Goal: Navigation & Orientation: Understand site structure

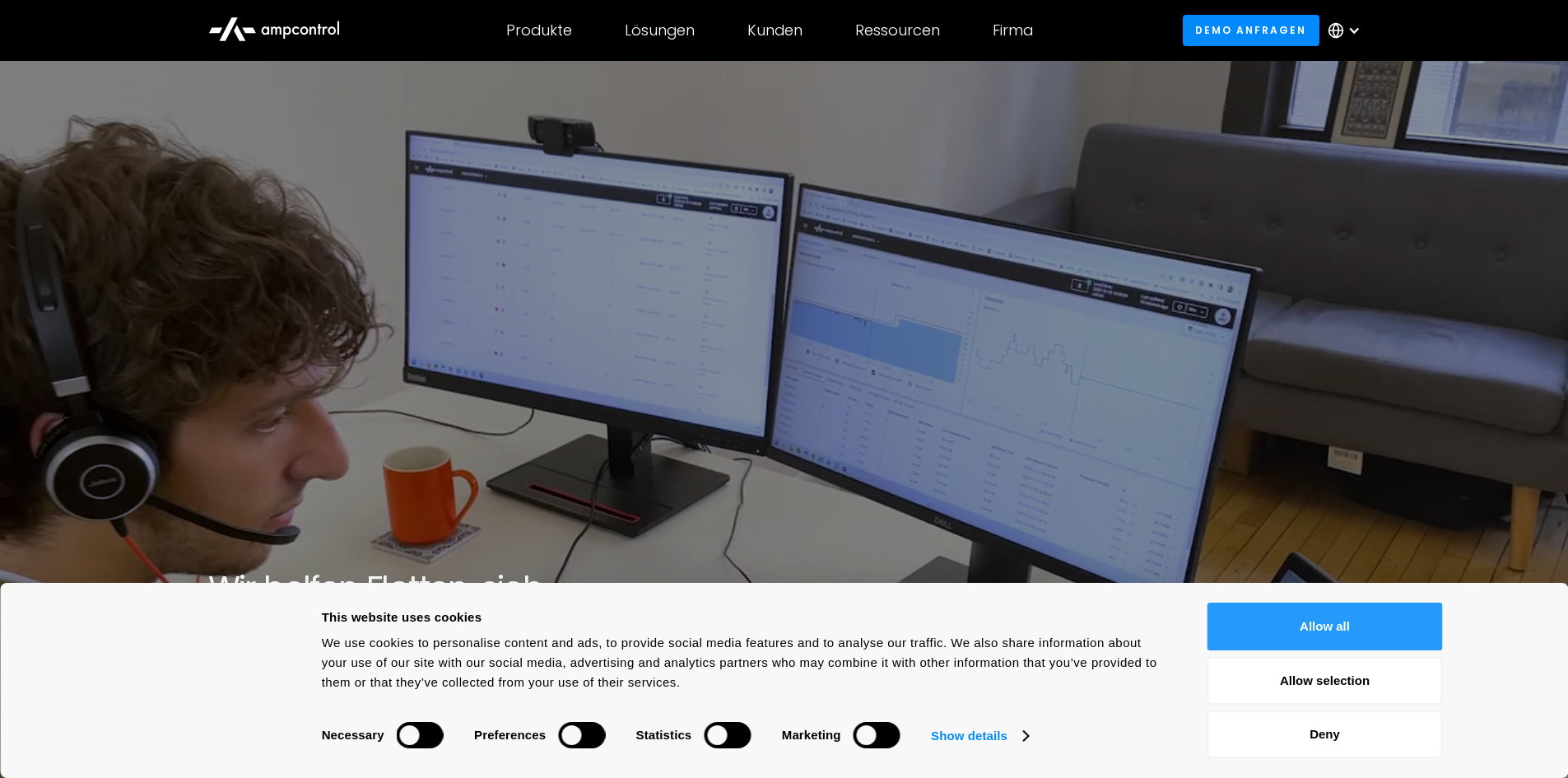
click at [1281, 619] on button "Allow all" at bounding box center [1325, 626] width 235 height 48
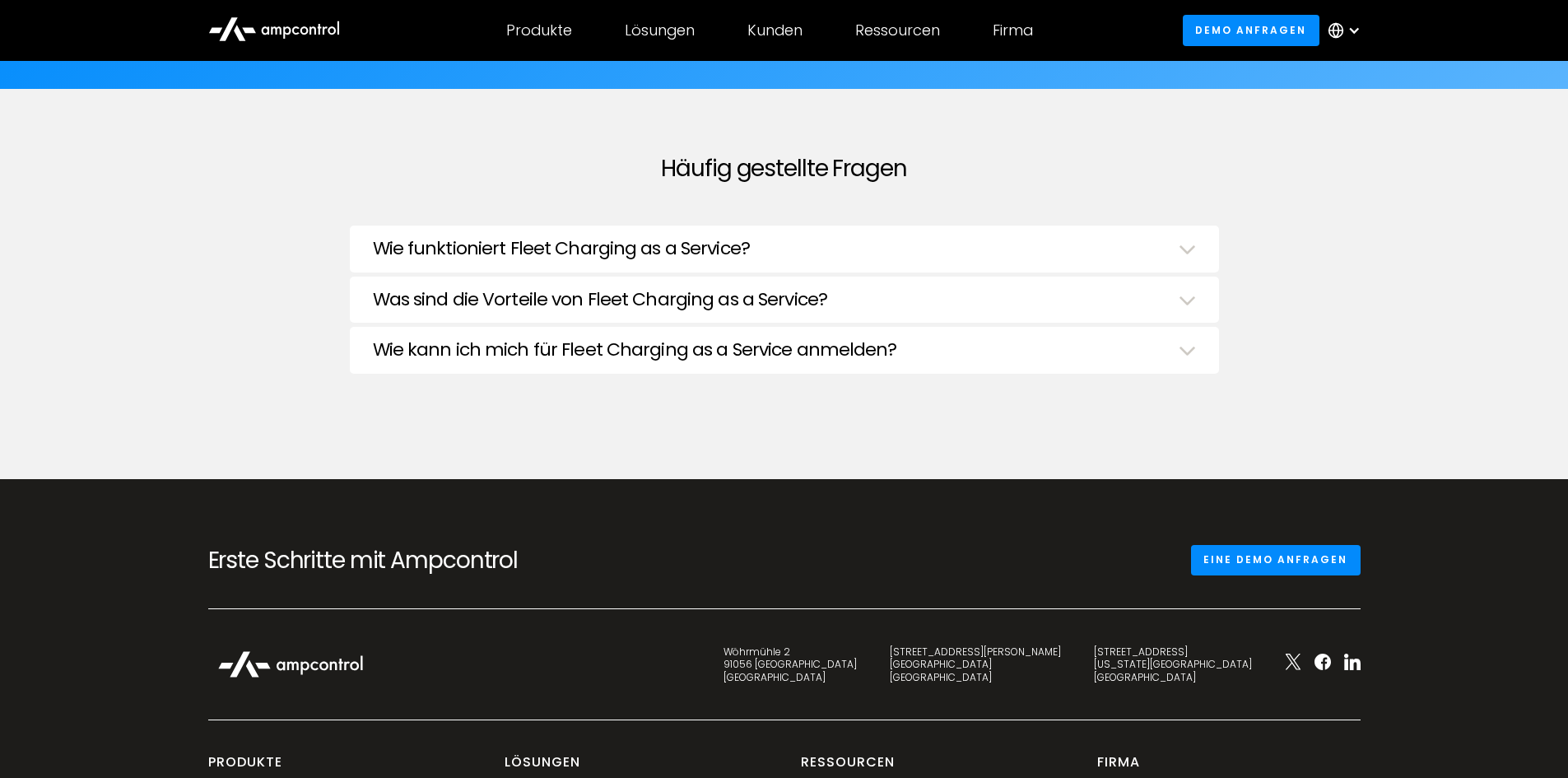
scroll to position [6010, 0]
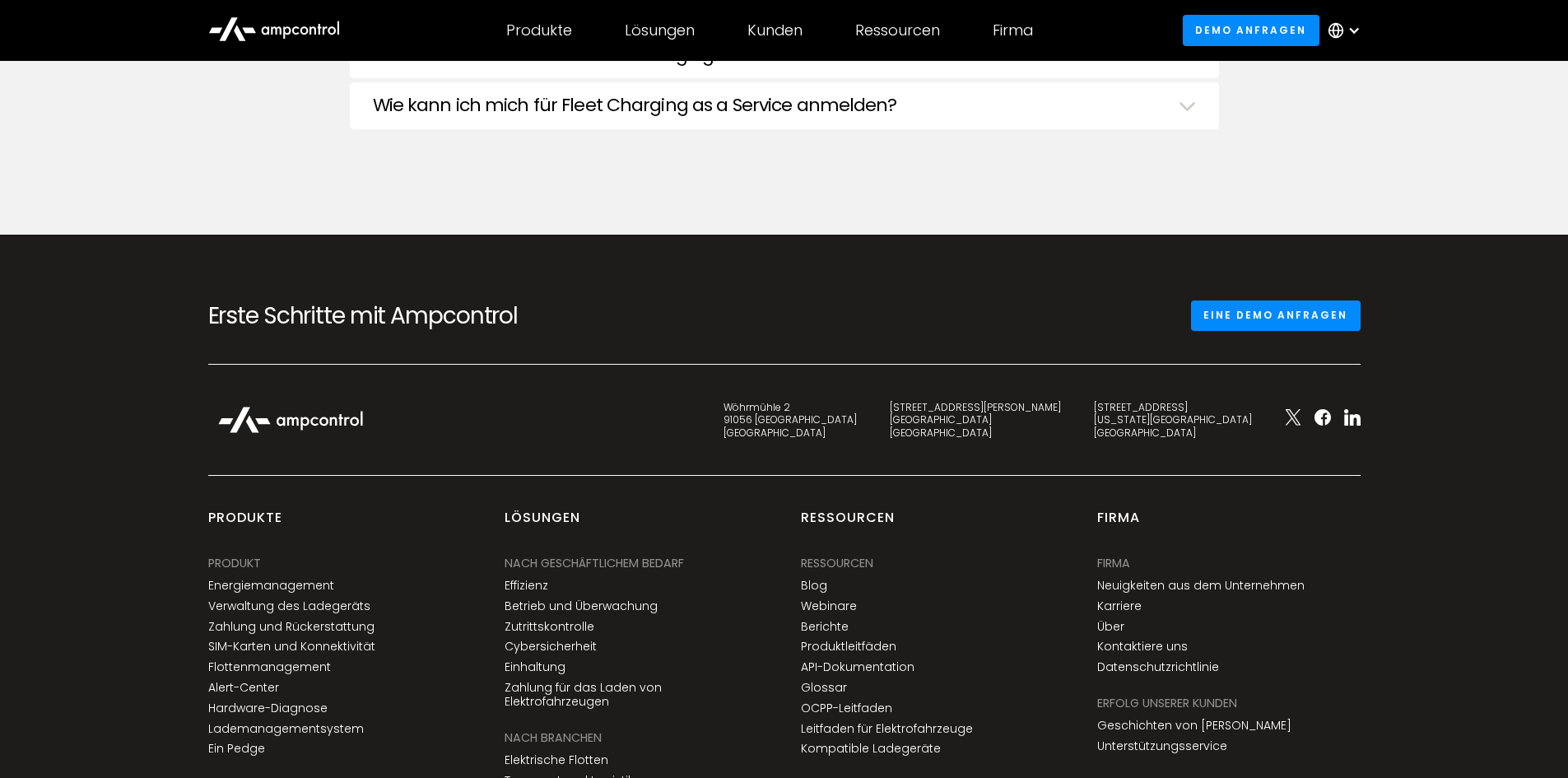
click at [248, 554] on div "PRODUKT" at bounding box center [234, 563] width 53 height 18
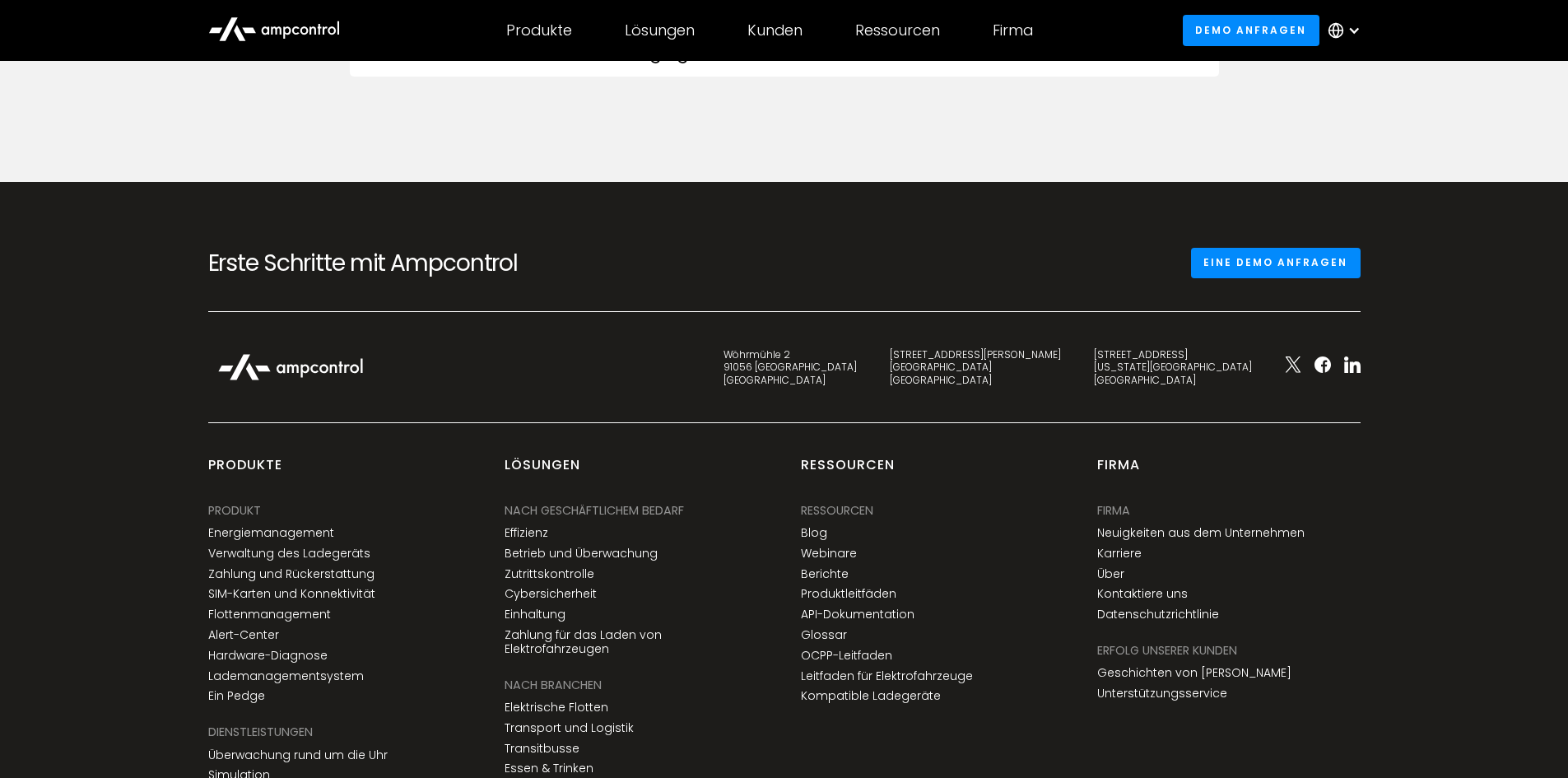
scroll to position [6092, 0]
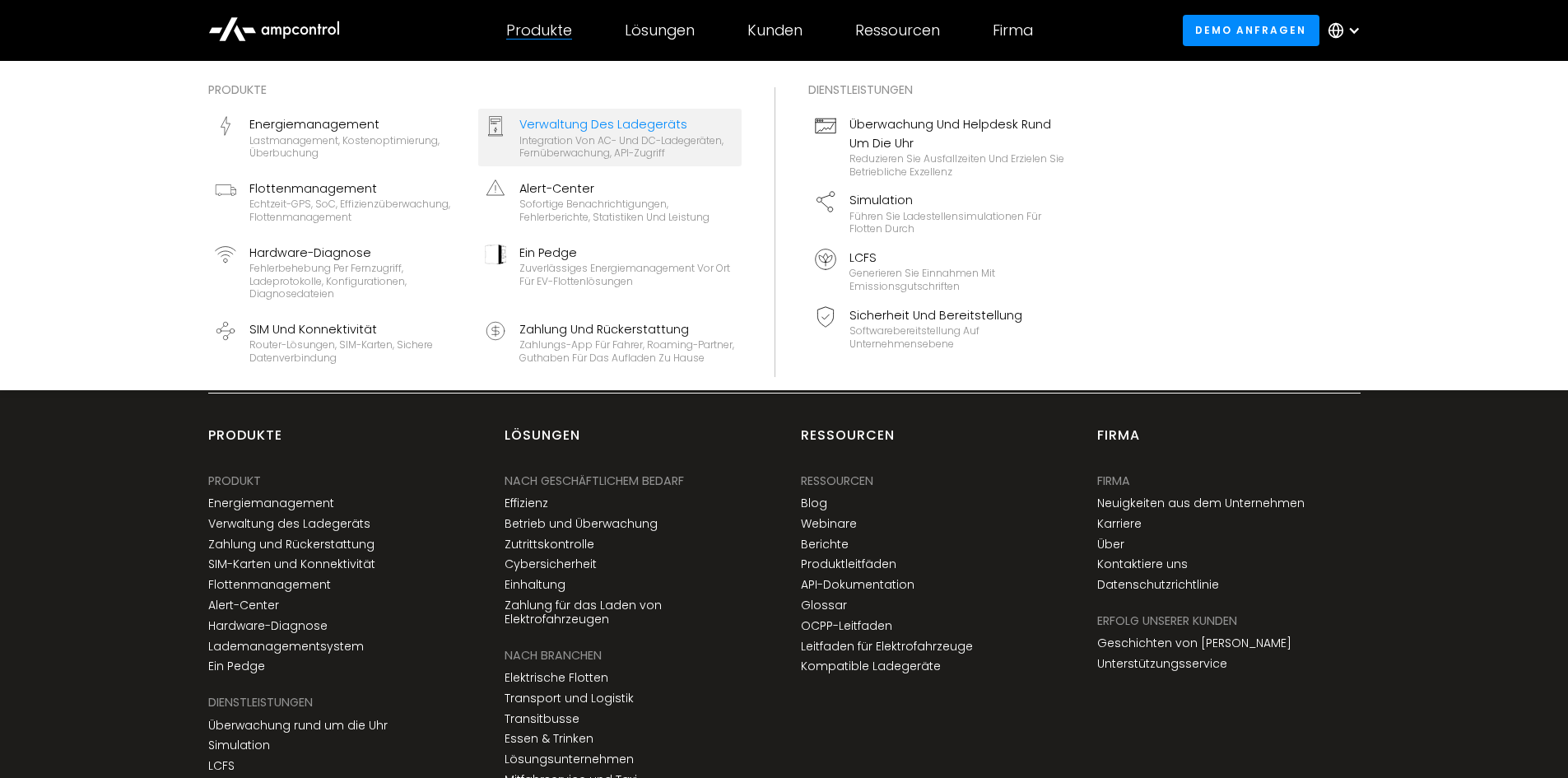
click at [557, 124] on div "Verwaltung des Ladegeräts" at bounding box center [627, 124] width 215 height 18
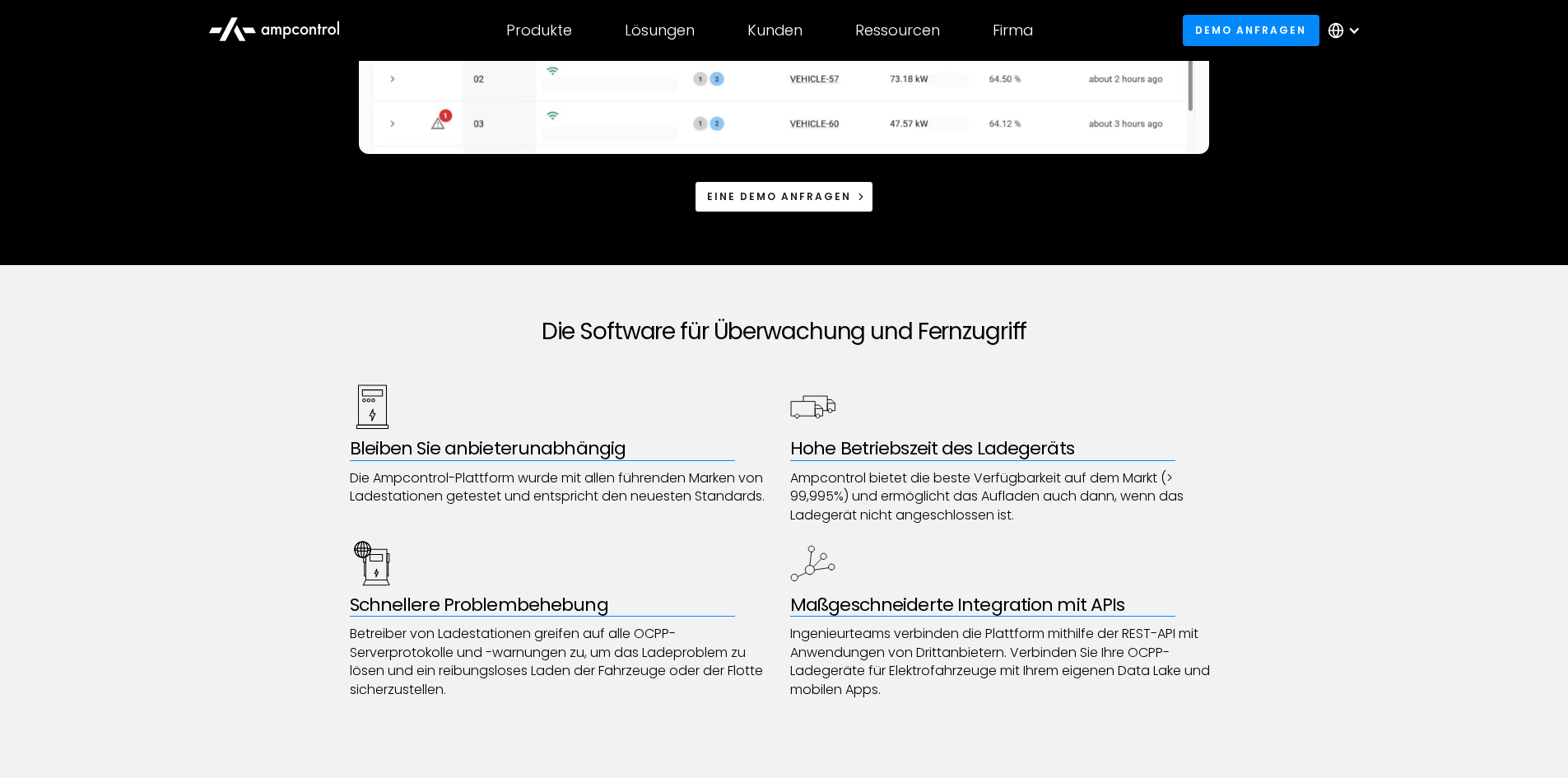
scroll to position [329, 0]
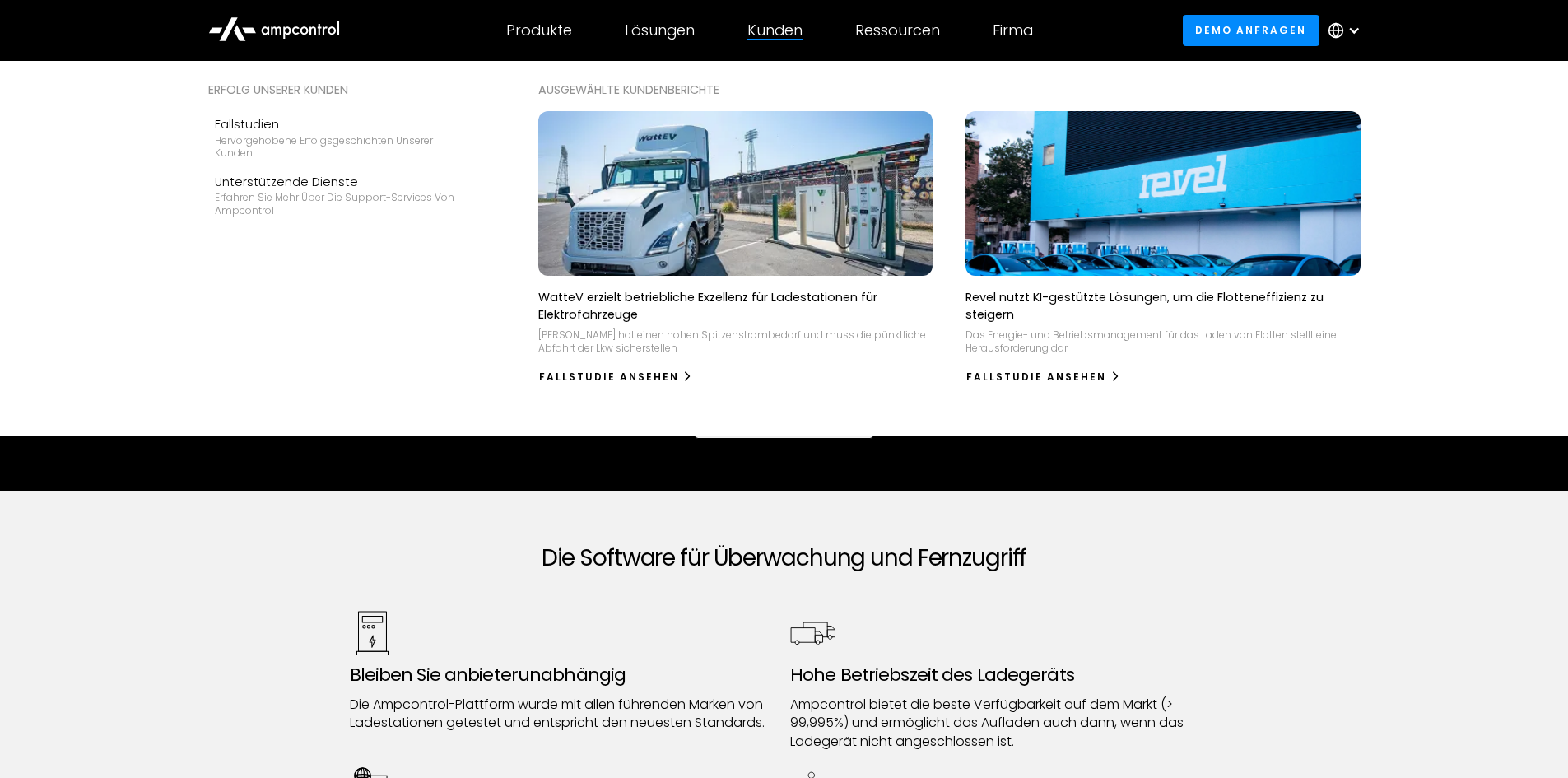
click at [777, 30] on div "Kunden" at bounding box center [775, 30] width 56 height 18
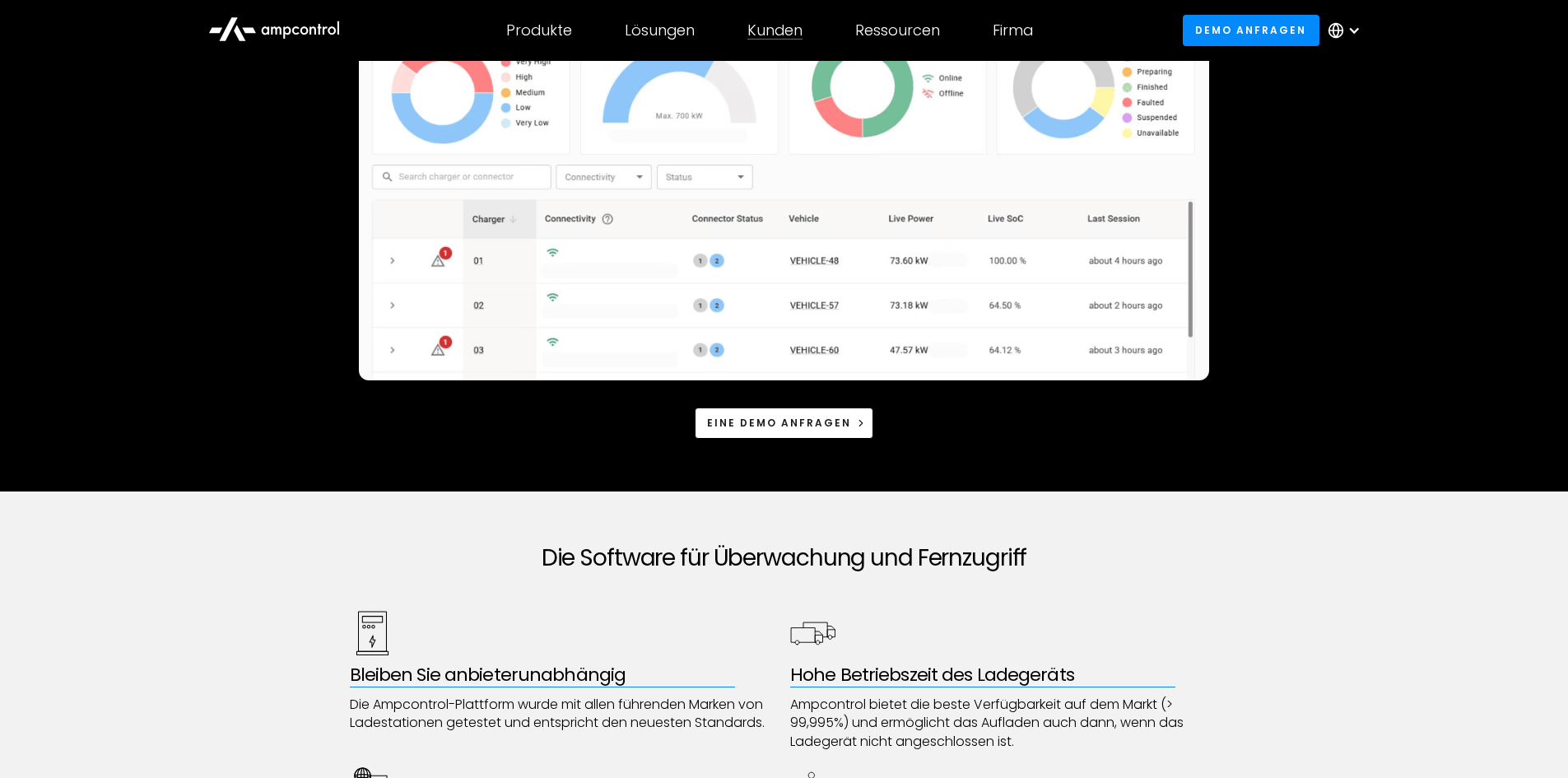
click at [776, 28] on div "Kunden" at bounding box center [775, 30] width 56 height 18
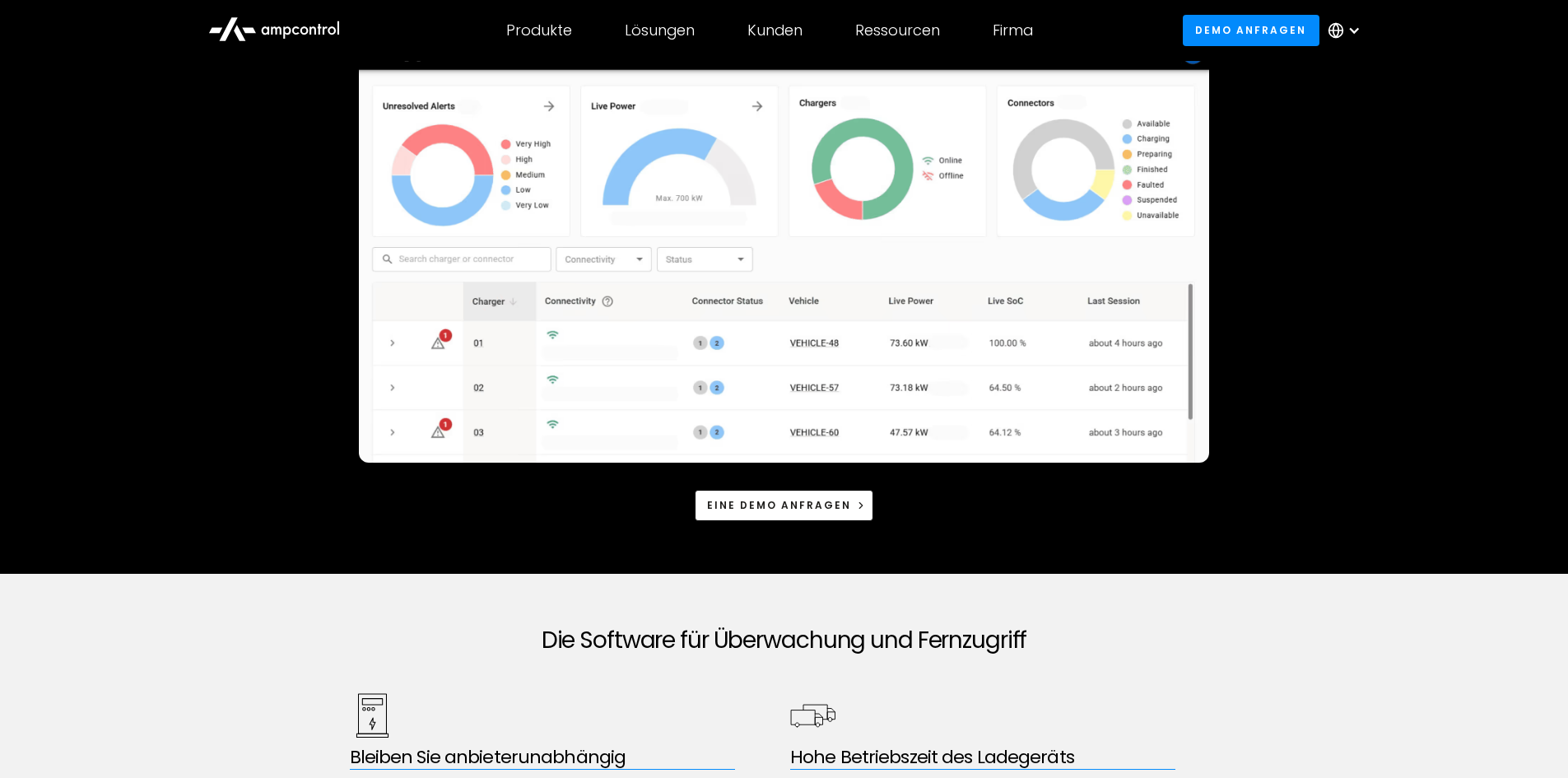
scroll to position [0, 0]
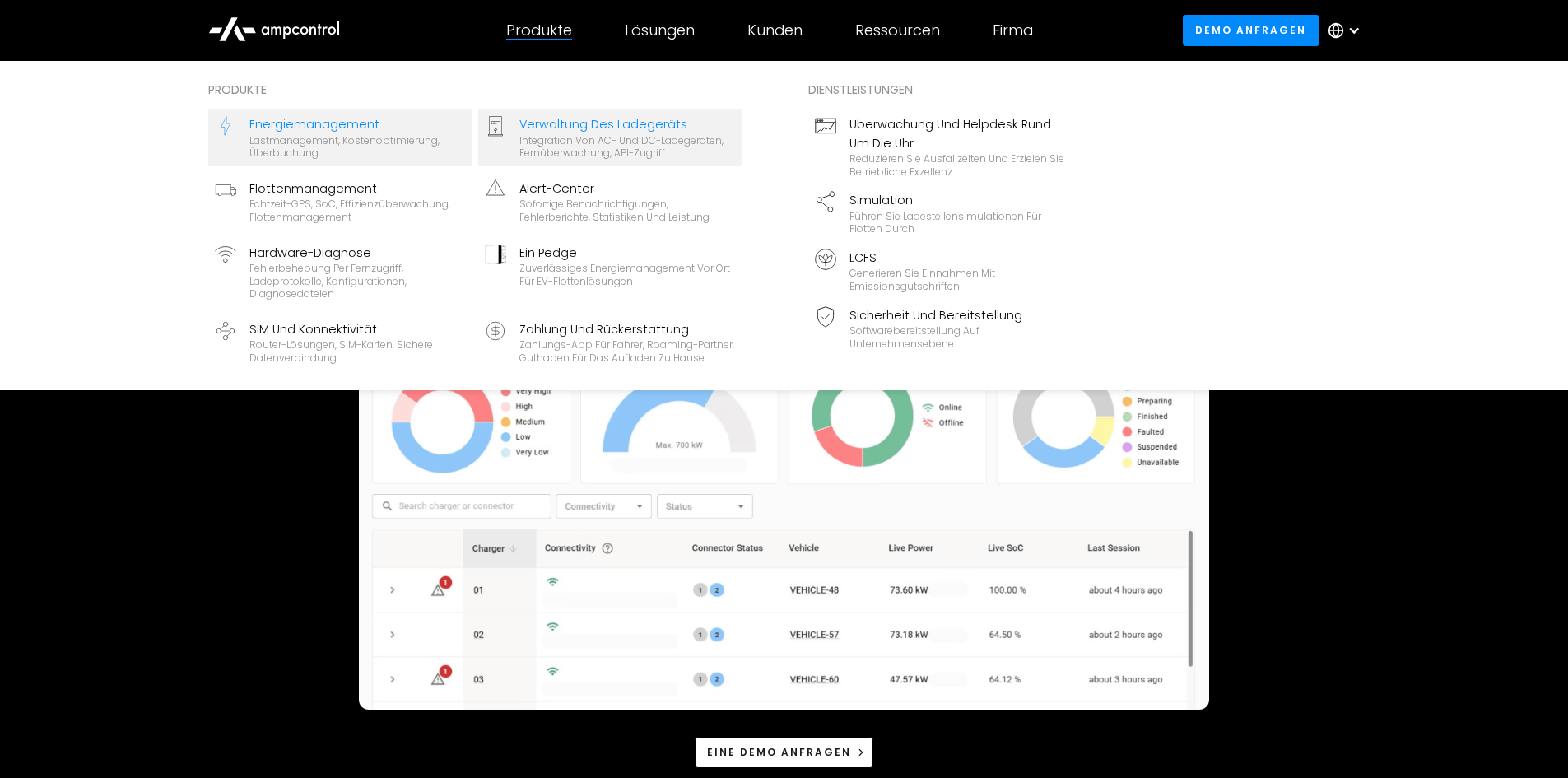
click at [311, 122] on div "Energiemanagement" at bounding box center [357, 124] width 215 height 18
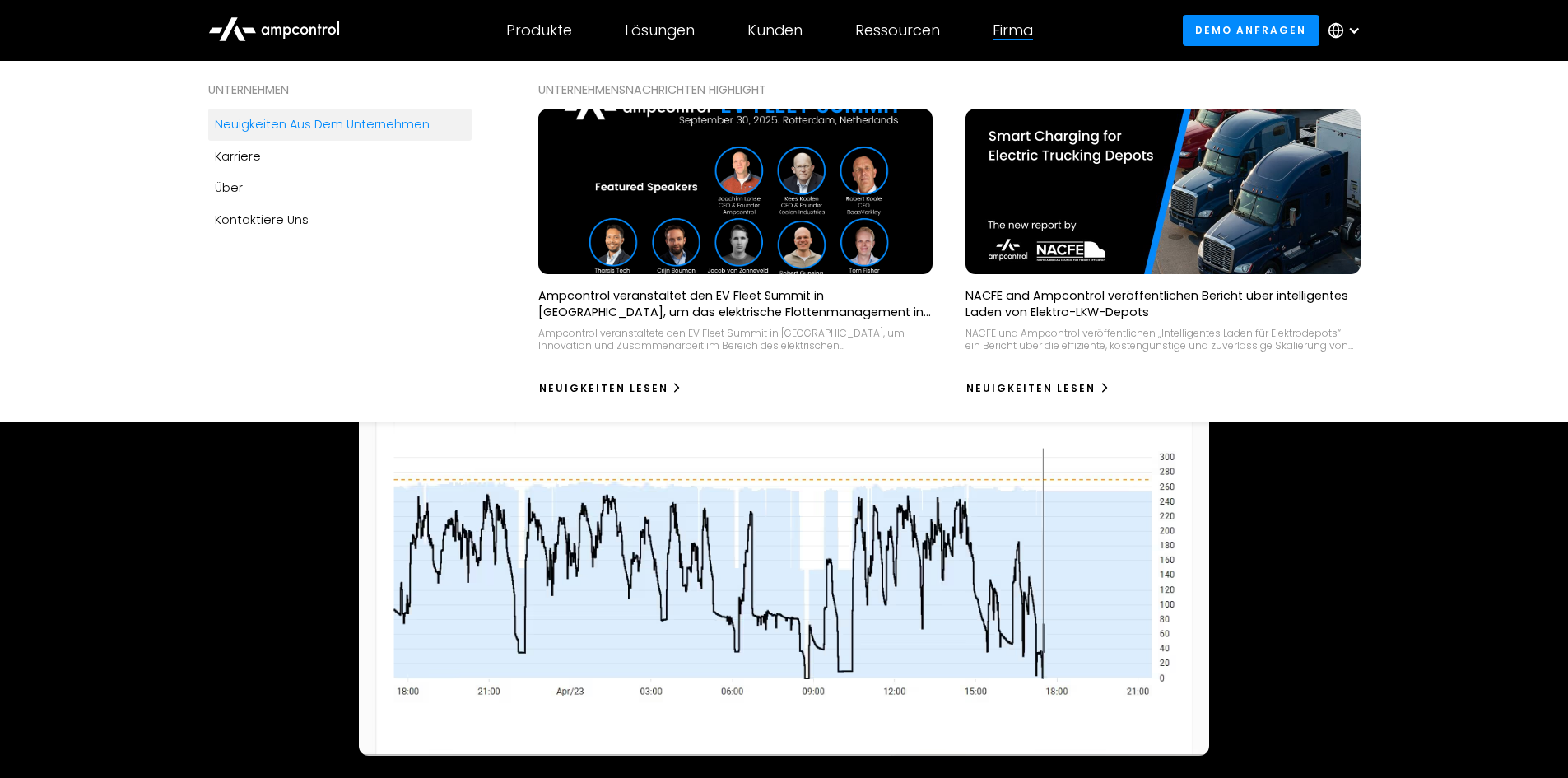
click at [289, 124] on div "Neuigkeiten aus dem Unternehmen" at bounding box center [321, 124] width 214 height 18
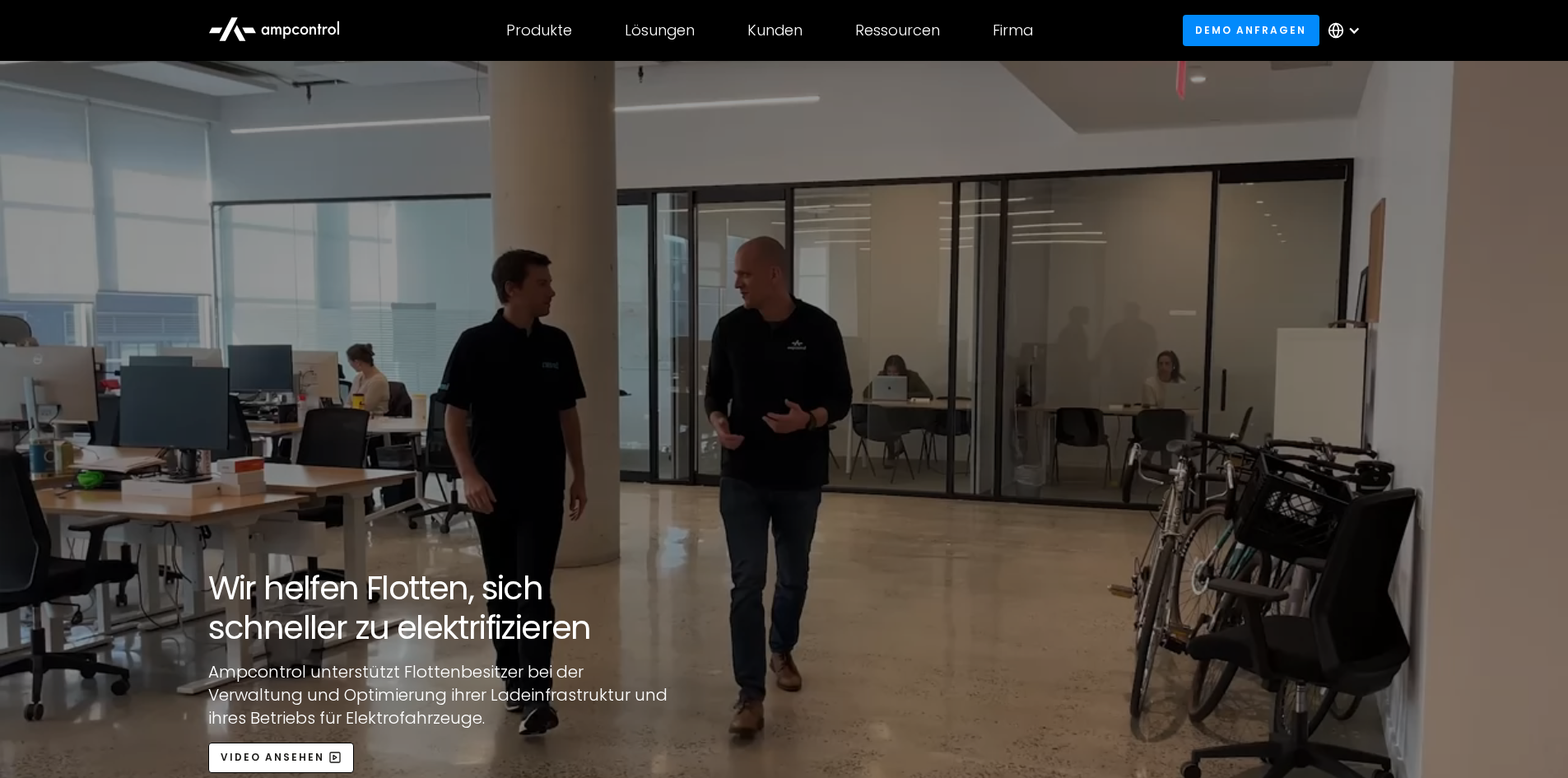
scroll to position [5070, 0]
